Goal: Find specific page/section: Find specific page/section

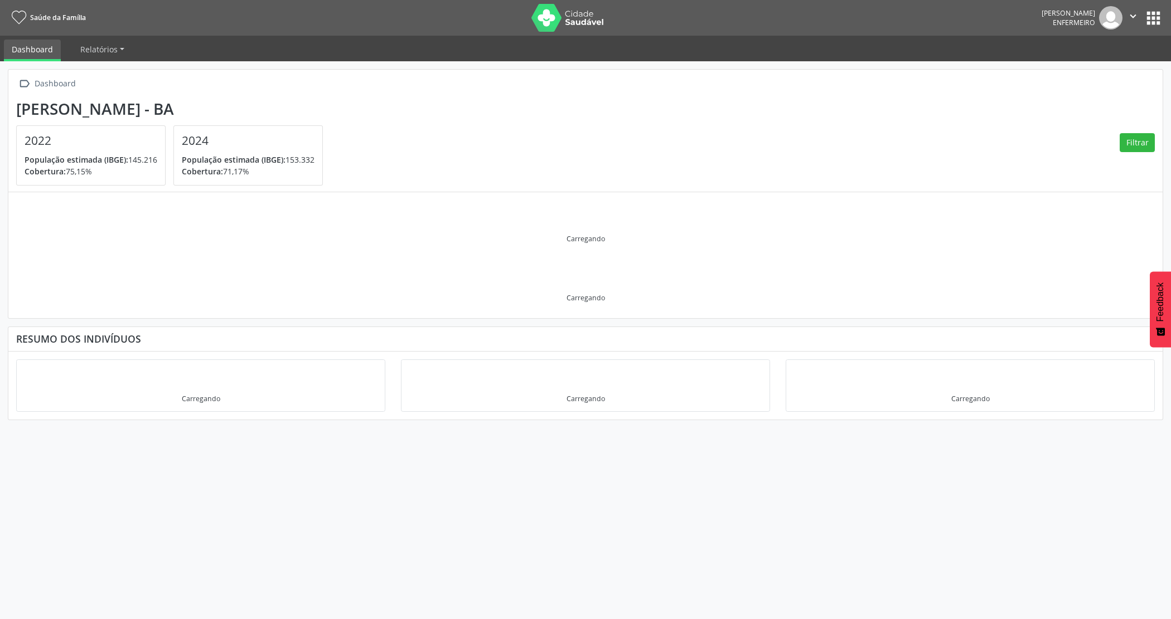
click at [1131, 11] on icon "" at bounding box center [1133, 16] width 12 height 12
click at [1129, 14] on icon "" at bounding box center [1133, 16] width 12 height 12
click at [1146, 17] on button "apps" at bounding box center [1153, 18] width 20 height 20
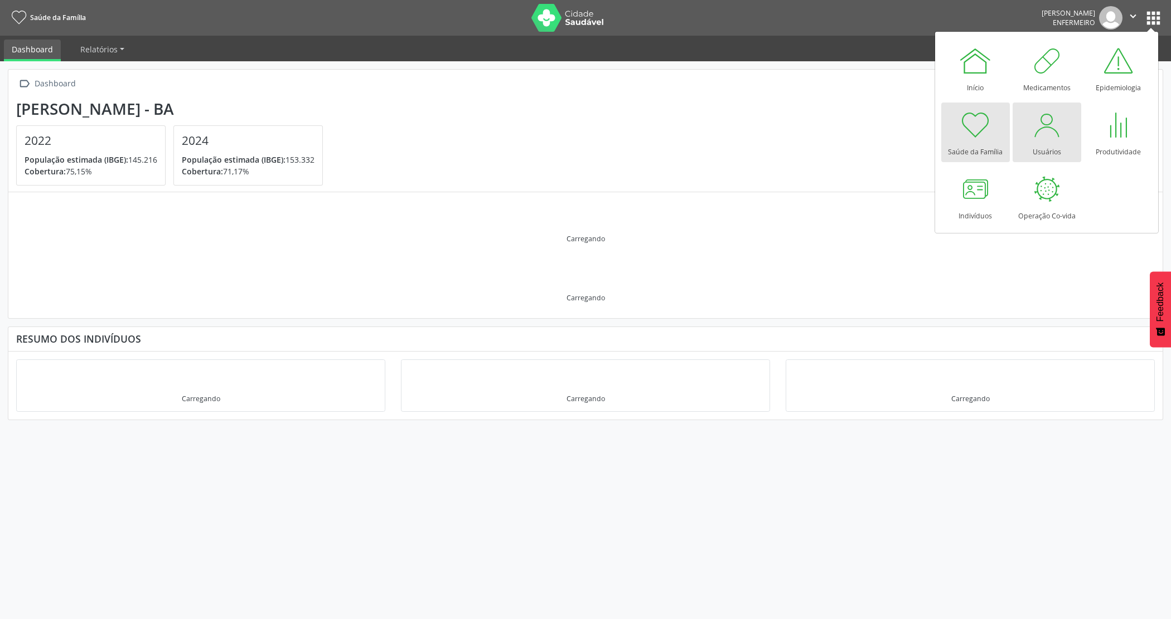
click at [1030, 122] on div at bounding box center [1046, 124] width 33 height 33
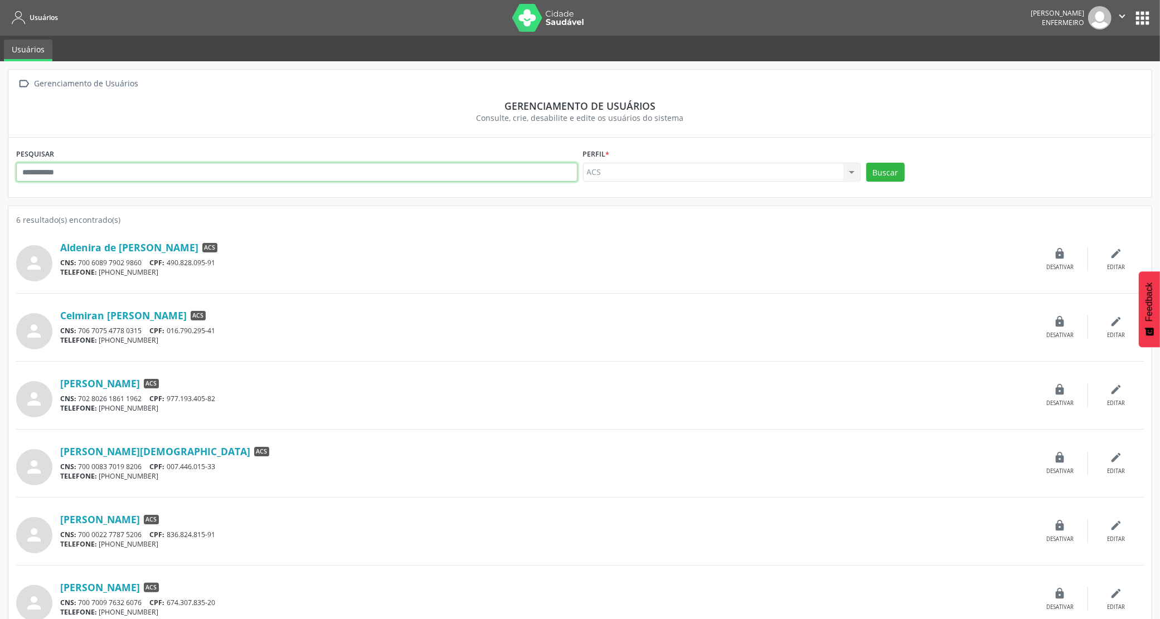
click at [43, 170] on input "text" at bounding box center [296, 172] width 561 height 19
click at [866, 163] on button "Buscar" at bounding box center [885, 172] width 38 height 19
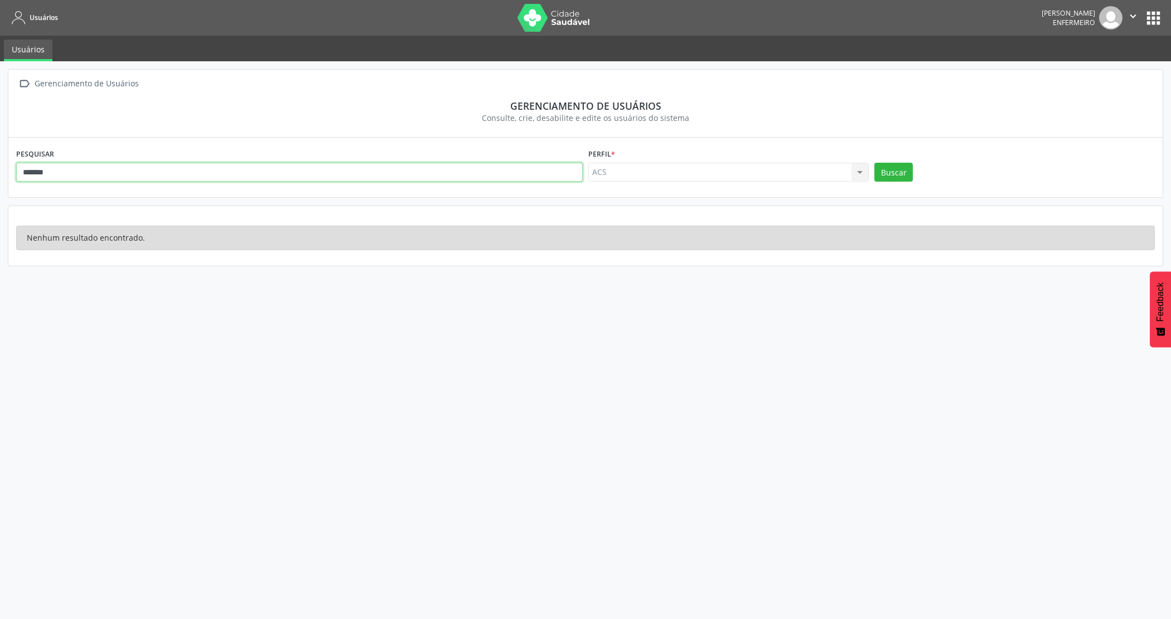
drag, startPoint x: 59, startPoint y: 174, endPoint x: 0, endPoint y: 173, distance: 59.1
click at [0, 173] on div " Gerenciamento de Usuários Gerenciamento de usuários Consulte, crie, desabilit…" at bounding box center [585, 340] width 1171 height 558
click at [874, 163] on button "Buscar" at bounding box center [893, 172] width 38 height 19
drag, startPoint x: 122, startPoint y: 179, endPoint x: 0, endPoint y: 159, distance: 123.2
click at [0, 159] on div "**********" at bounding box center [585, 340] width 1171 height 558
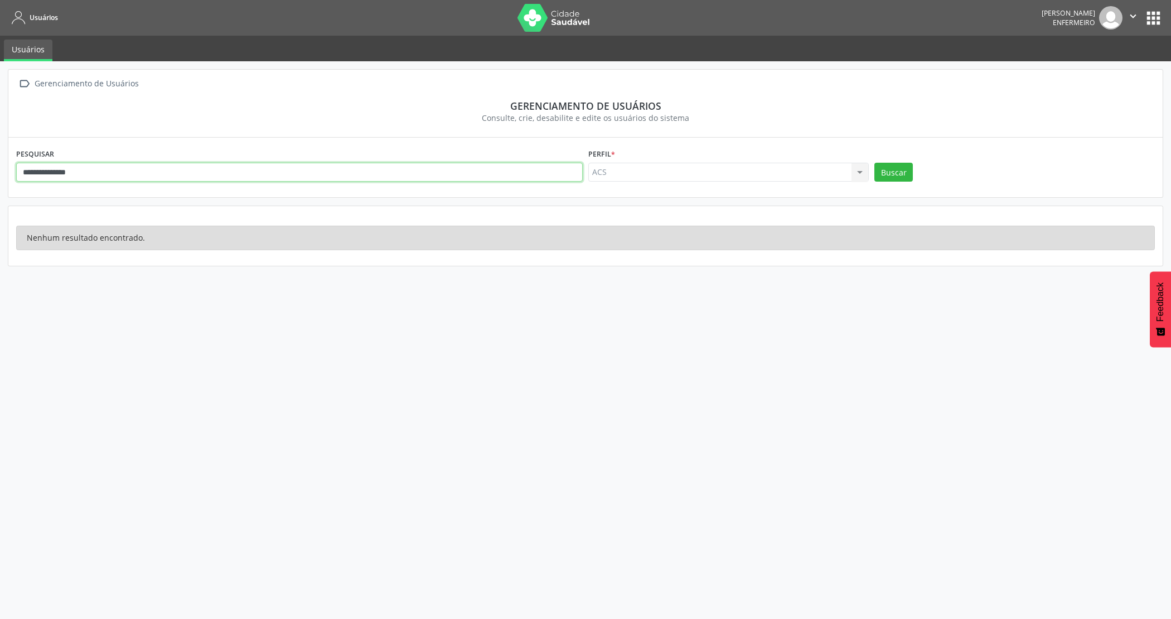
type input "**********"
click at [874, 163] on button "Buscar" at bounding box center [893, 172] width 38 height 19
click at [30, 21] on span "Usuários" at bounding box center [44, 17] width 28 height 9
click at [21, 12] on icon at bounding box center [19, 18] width 14 height 14
click at [46, 15] on span "Usuários" at bounding box center [44, 17] width 28 height 9
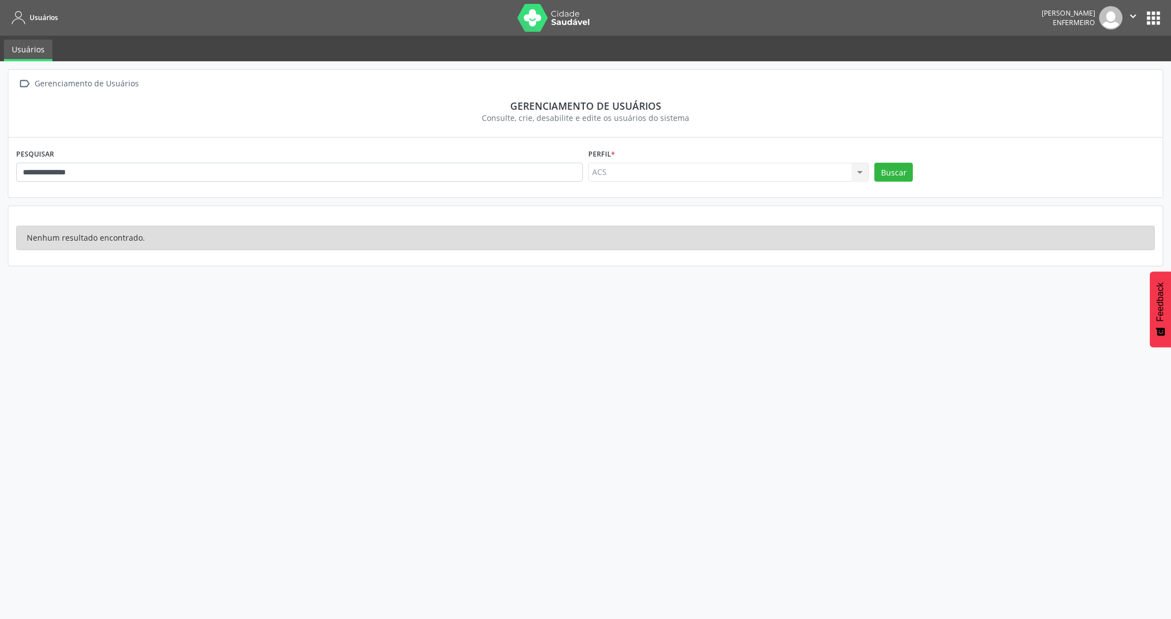
click at [35, 51] on link "Usuários" at bounding box center [28, 51] width 48 height 22
click at [16, 20] on icon at bounding box center [19, 18] width 14 height 14
click at [541, 21] on img at bounding box center [553, 18] width 72 height 28
